Goal: Information Seeking & Learning: Learn about a topic

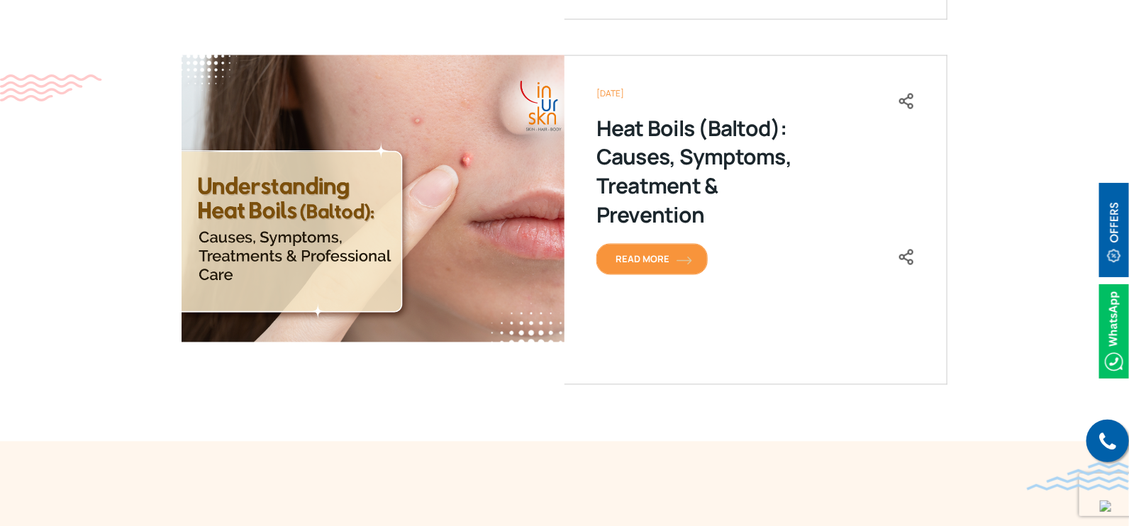
scroll to position [1241, 0]
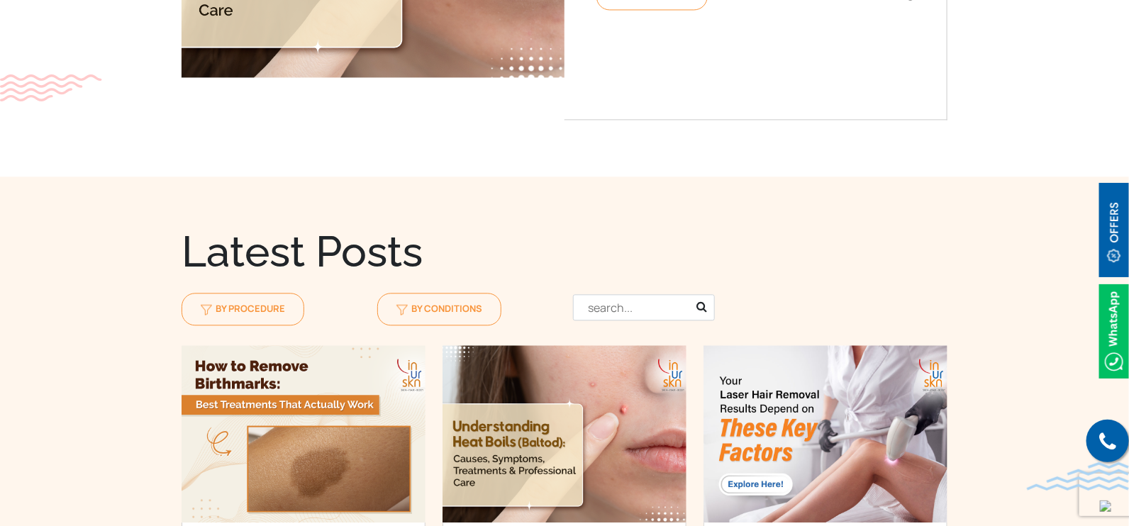
click at [609, 306] on input "text" at bounding box center [644, 307] width 142 height 26
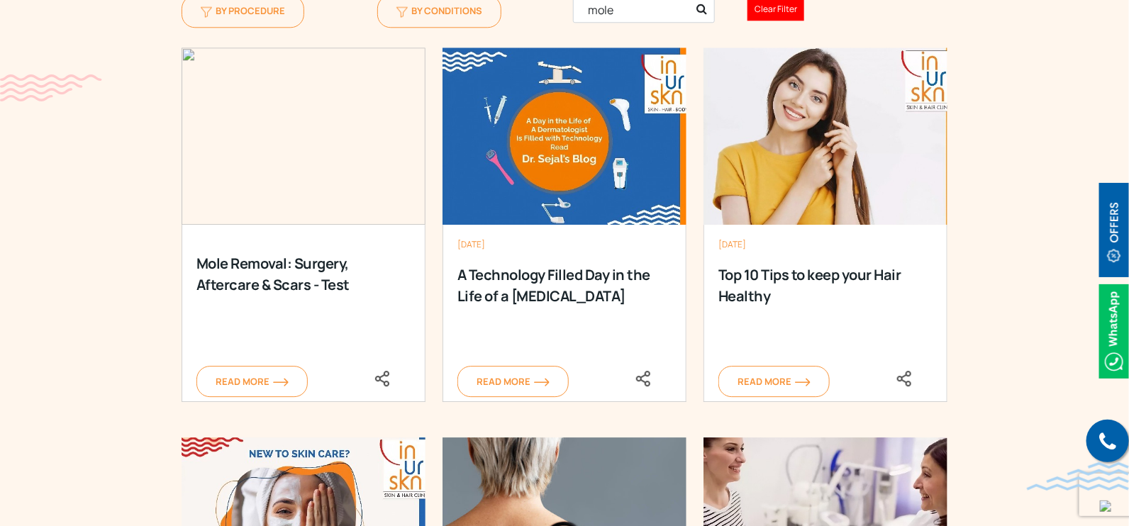
scroll to position [1596, 0]
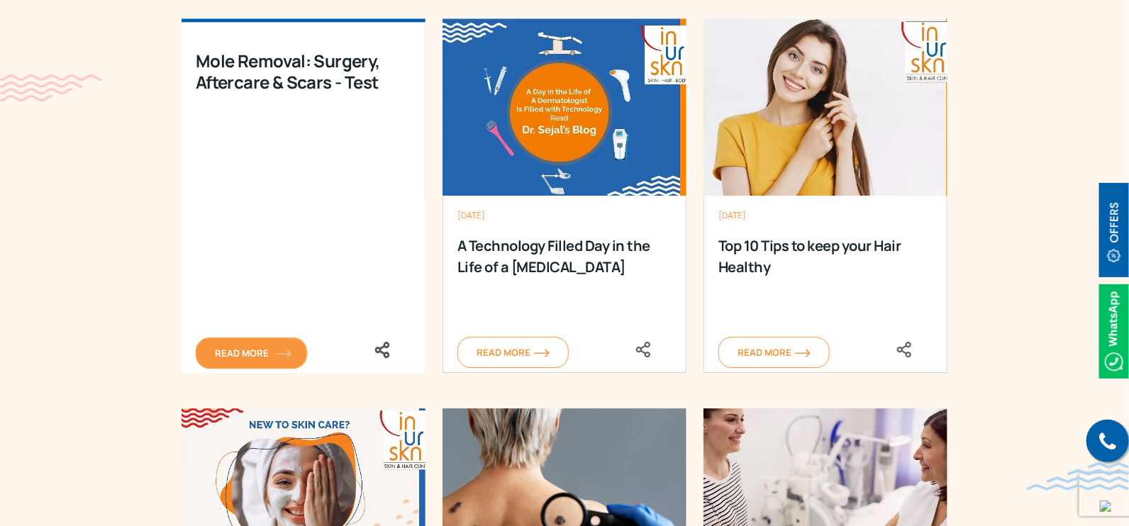
type input "mole"
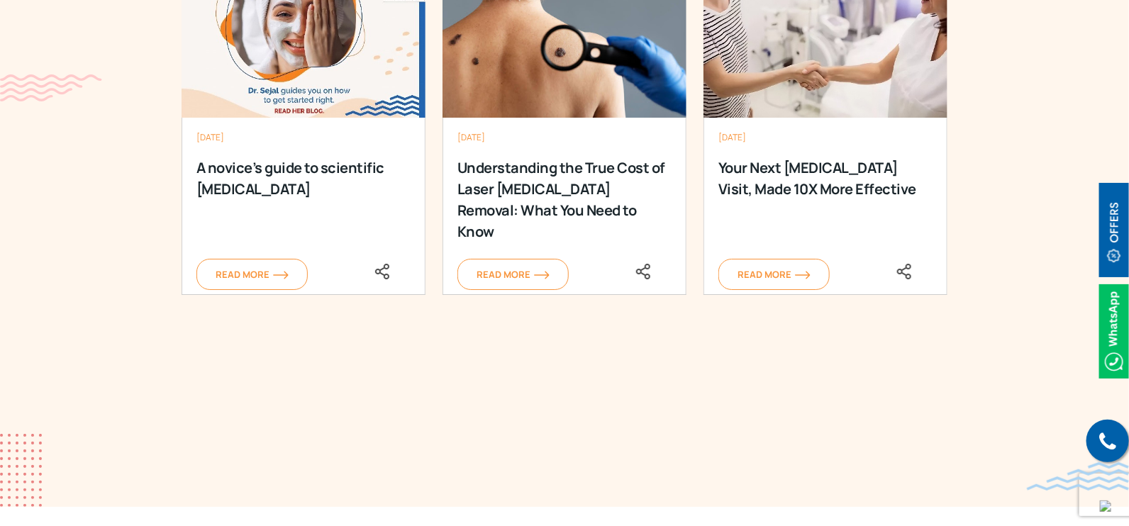
scroll to position [2128, 0]
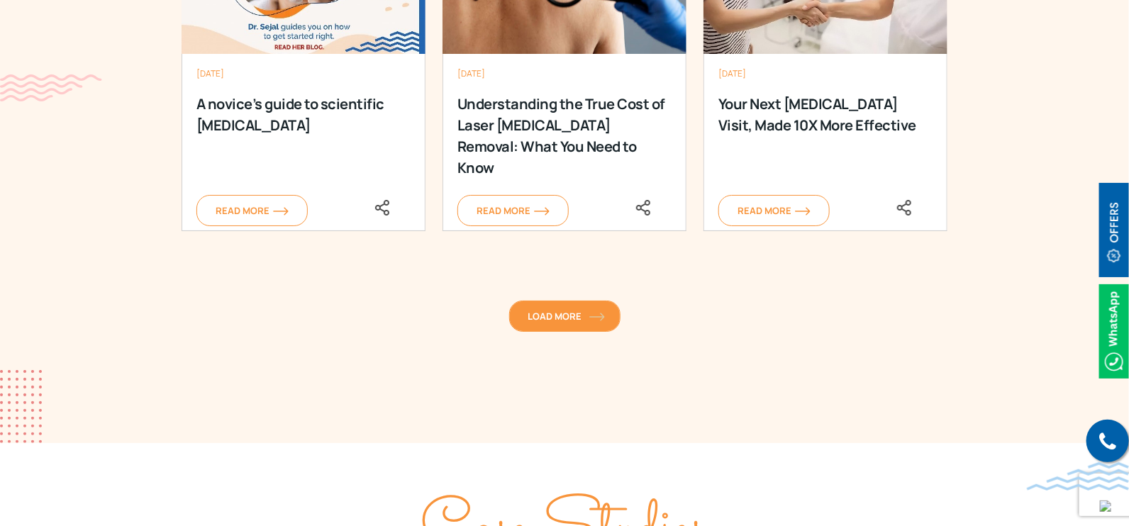
click at [581, 310] on span "Load More" at bounding box center [565, 316] width 73 height 13
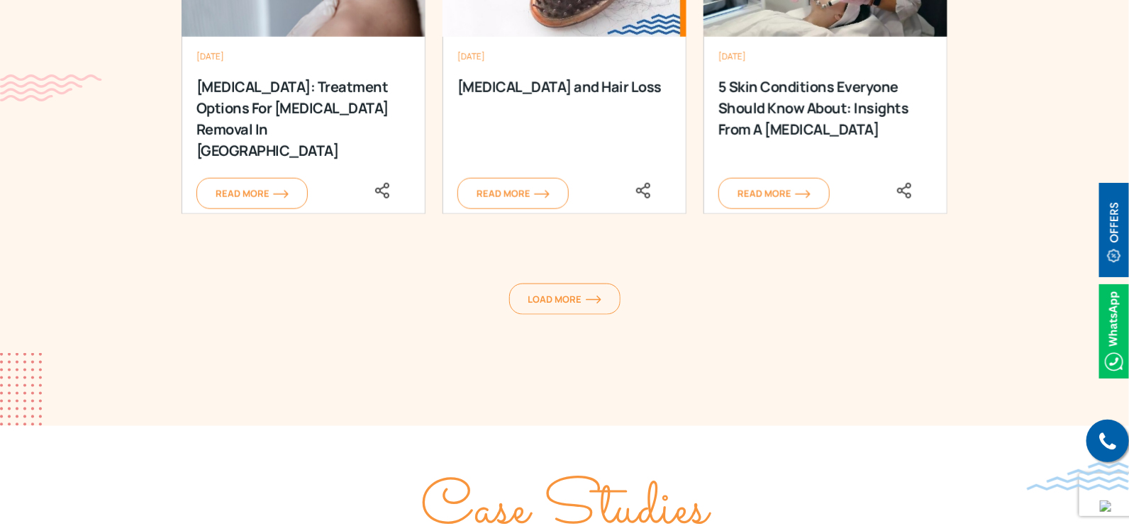
scroll to position [2926, 0]
click at [550, 283] on link "Load More" at bounding box center [564, 298] width 111 height 31
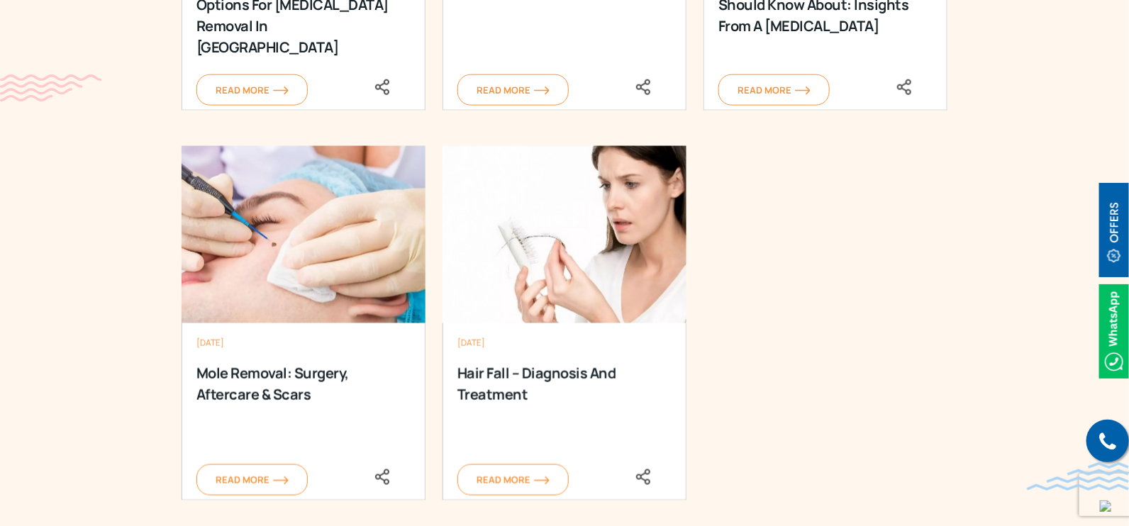
scroll to position [3104, 0]
